Goal: Information Seeking & Learning: Learn about a topic

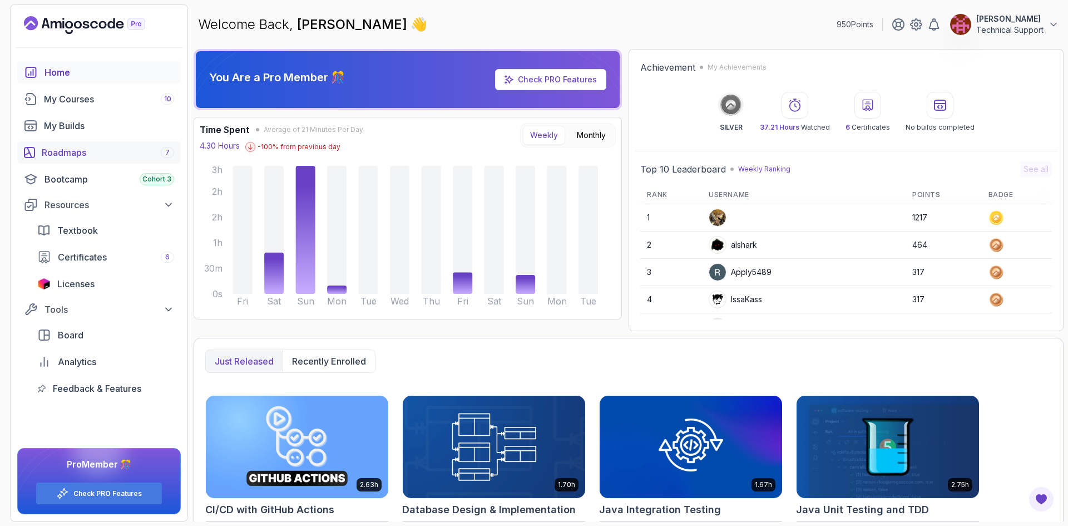
click at [93, 154] on div "Roadmaps 7" at bounding box center [108, 152] width 132 height 13
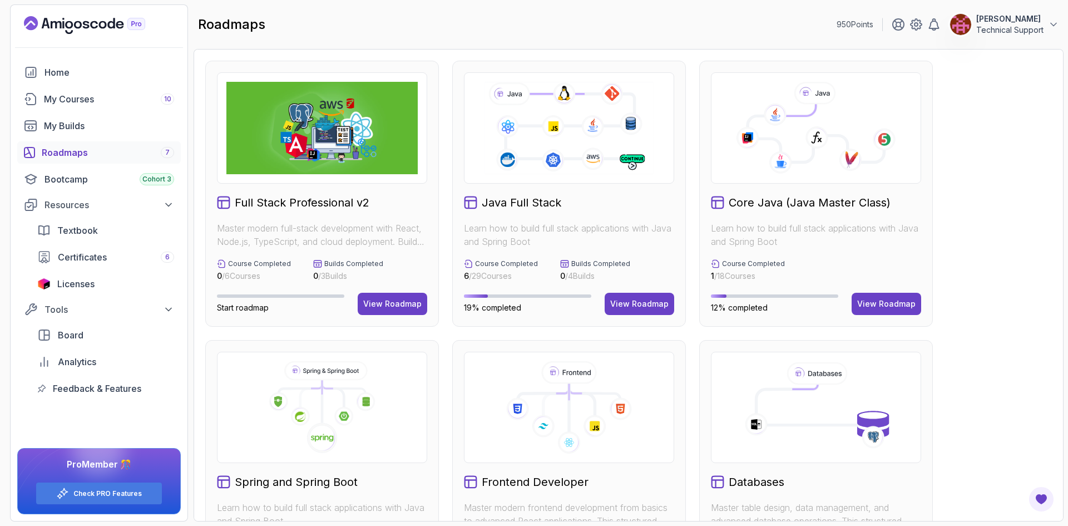
scroll to position [167, 0]
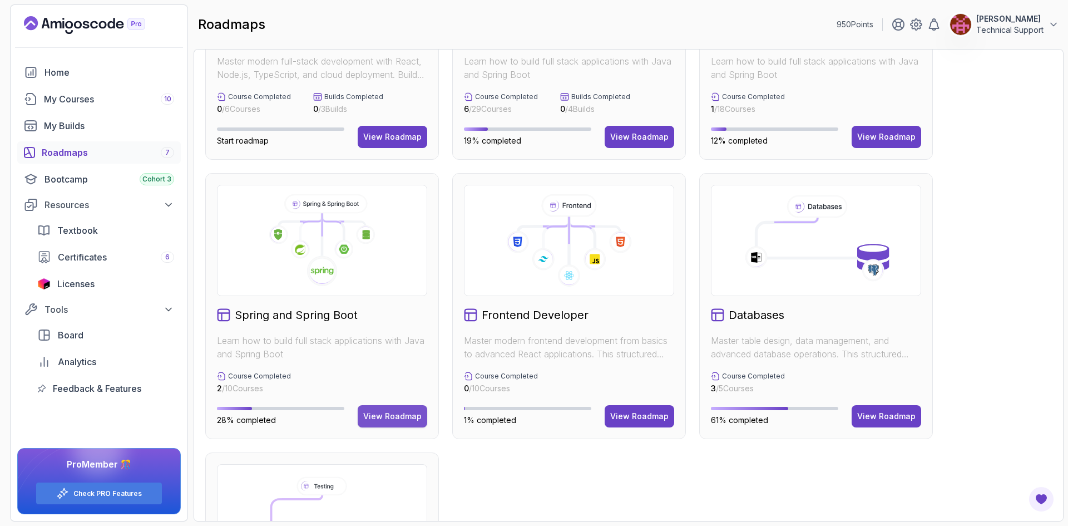
click at [396, 417] on div "View Roadmap" at bounding box center [392, 415] width 58 height 11
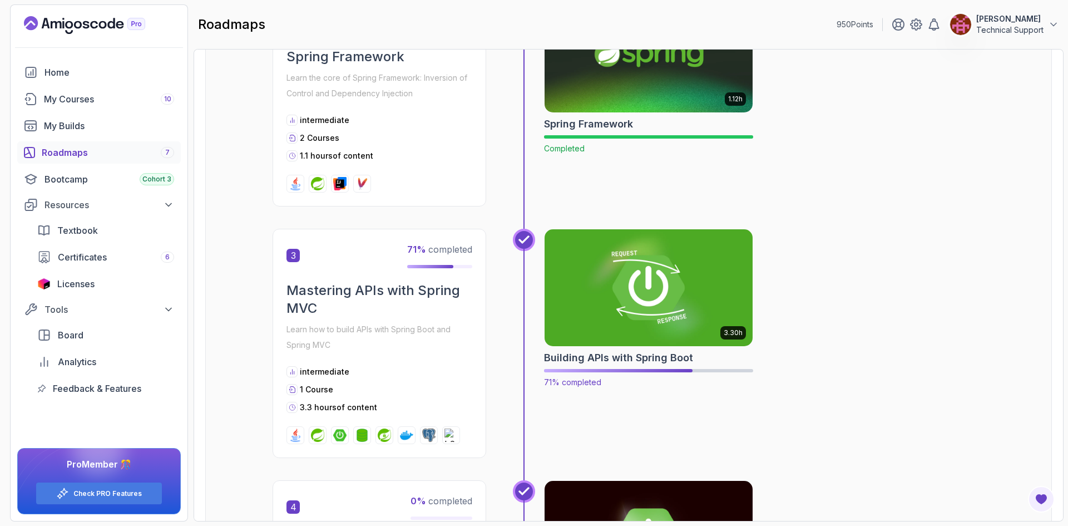
scroll to position [567, 0]
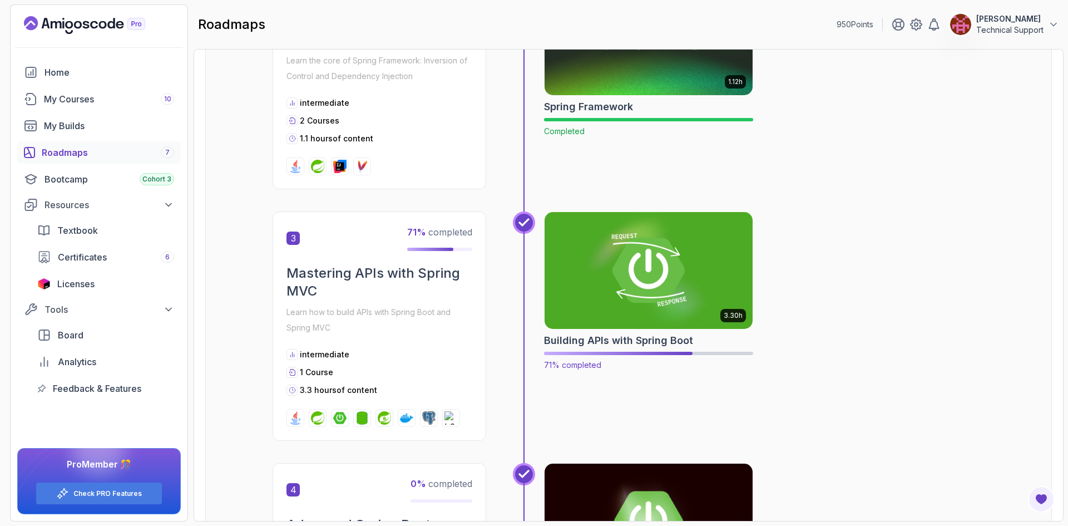
click at [640, 275] on img at bounding box center [648, 270] width 219 height 122
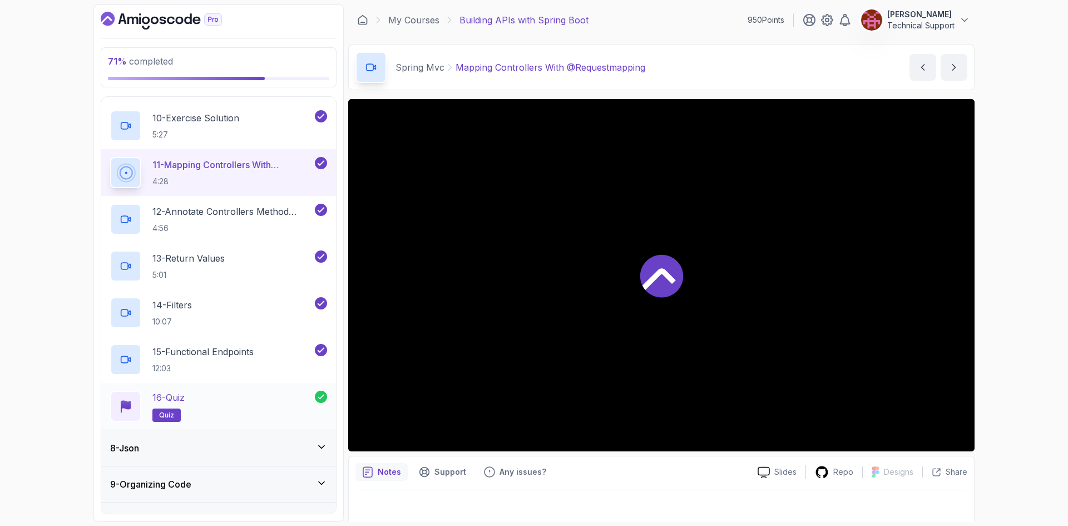
scroll to position [692, 0]
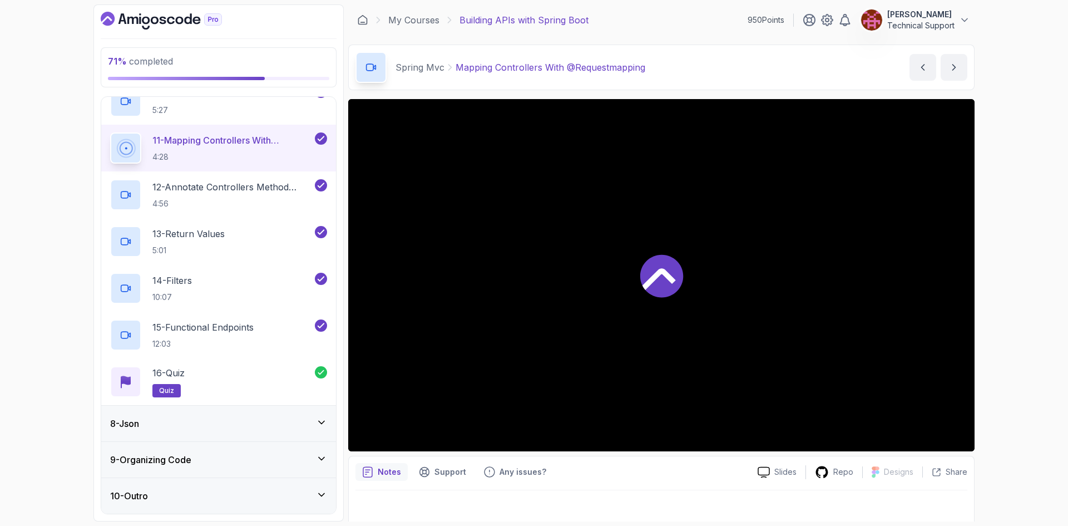
click at [207, 418] on div "8 - Json" at bounding box center [218, 423] width 217 height 13
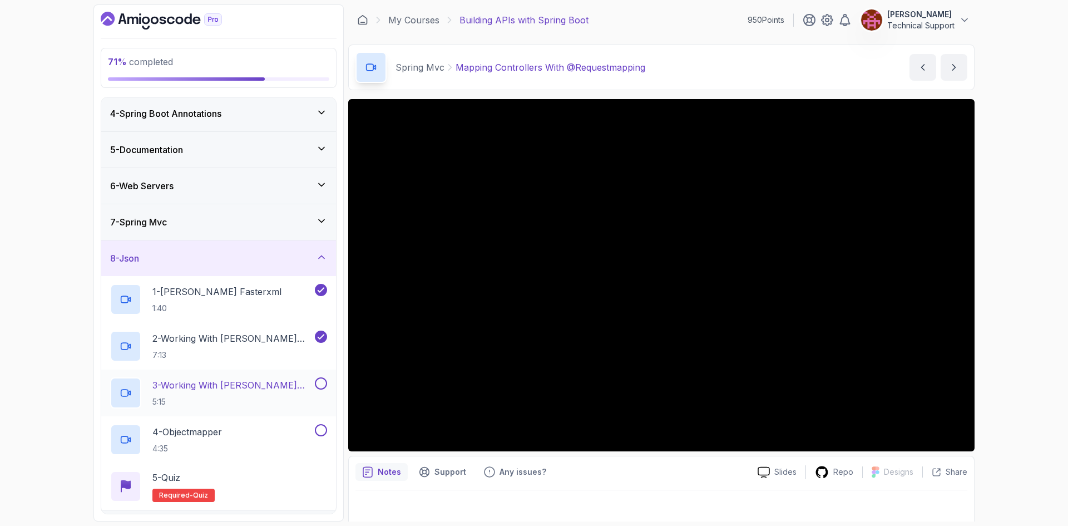
scroll to position [111, 0]
click at [244, 395] on p "5:15" at bounding box center [232, 400] width 160 height 11
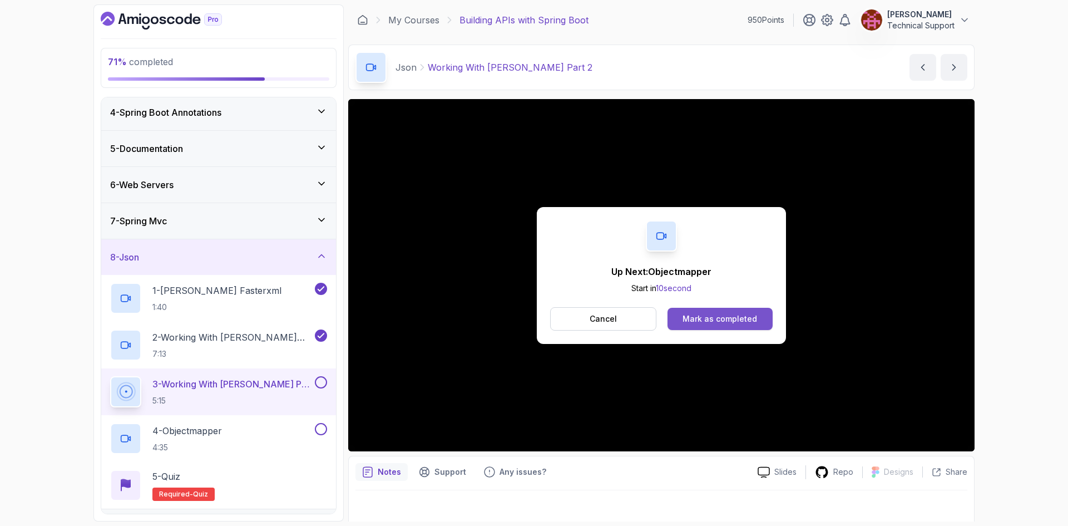
click at [721, 315] on div "Mark as completed" at bounding box center [719, 318] width 75 height 11
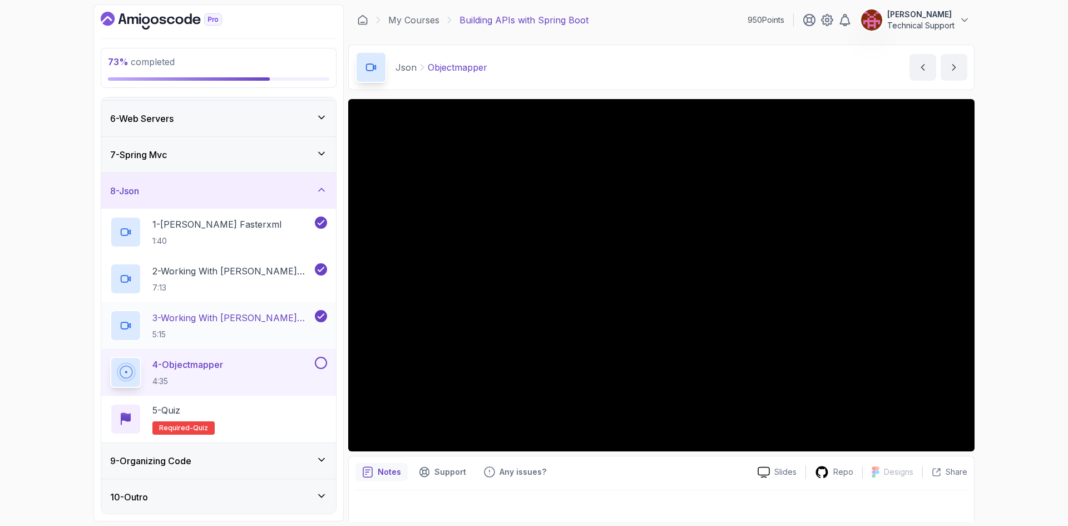
scroll to position [179, 0]
click at [234, 233] on h2 "1 - [PERSON_NAME] Fasterxml 1:40" at bounding box center [216, 230] width 129 height 29
click at [219, 237] on p "1:40" at bounding box center [216, 239] width 129 height 11
